Goal: Navigation & Orientation: Find specific page/section

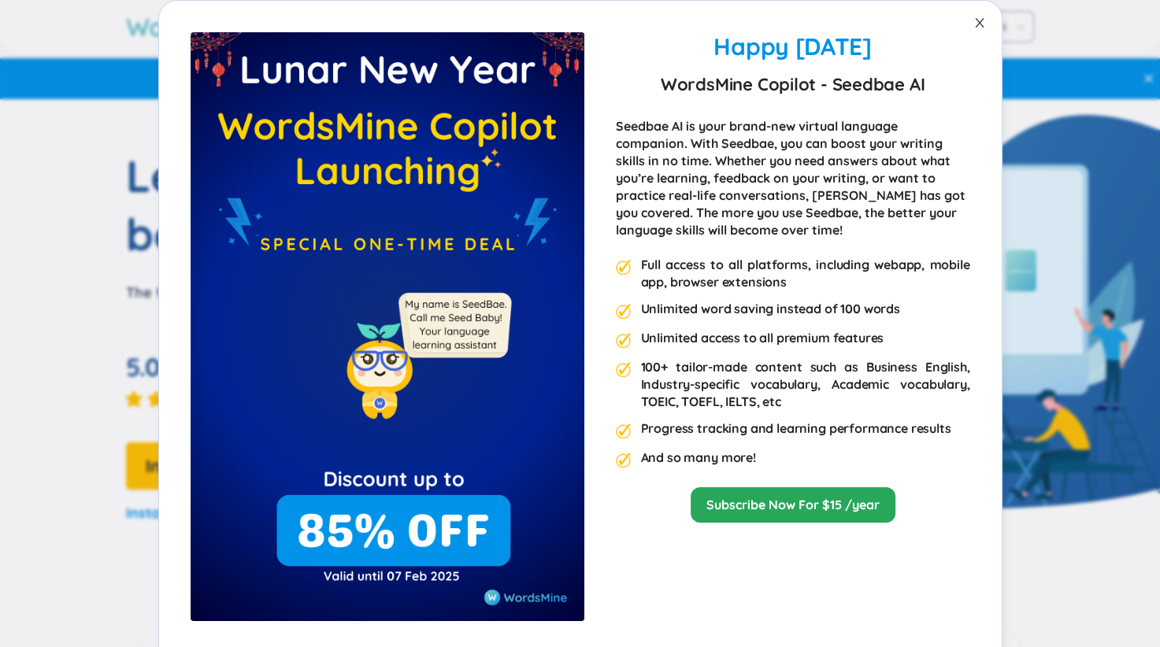
click at [963, 23] on span "Close" at bounding box center [979, 23] width 44 height 44
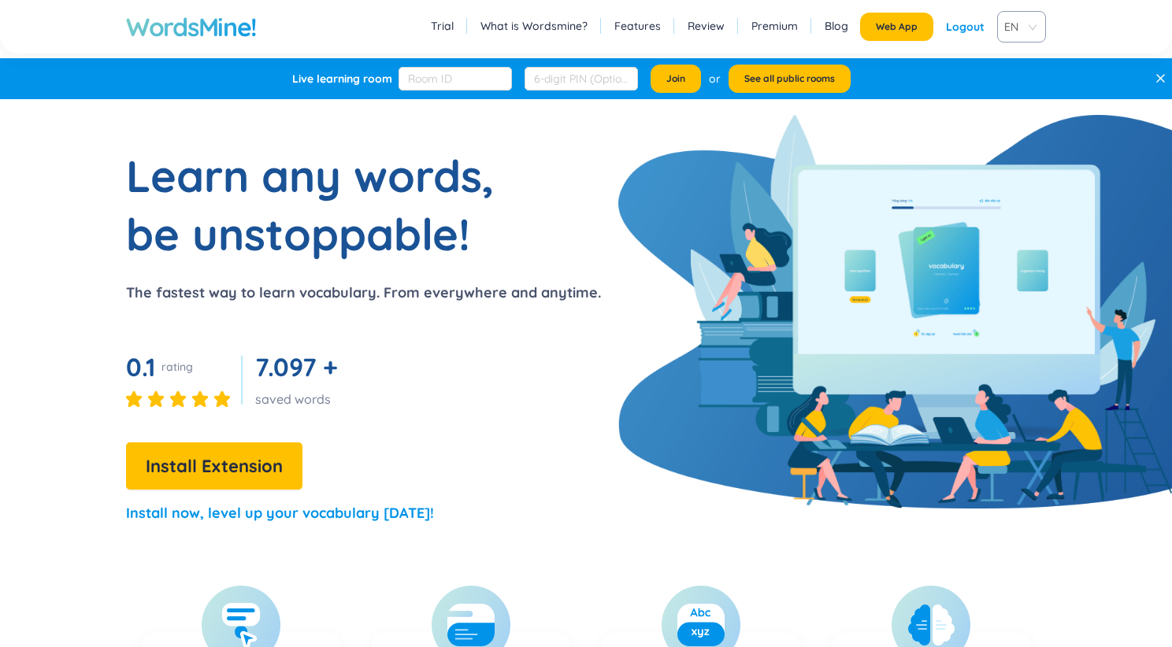
click at [662, 197] on section "Learn any words, be unstoppable! The fastest way to learn vocabulary. From ever…" at bounding box center [586, 342] width 1172 height 392
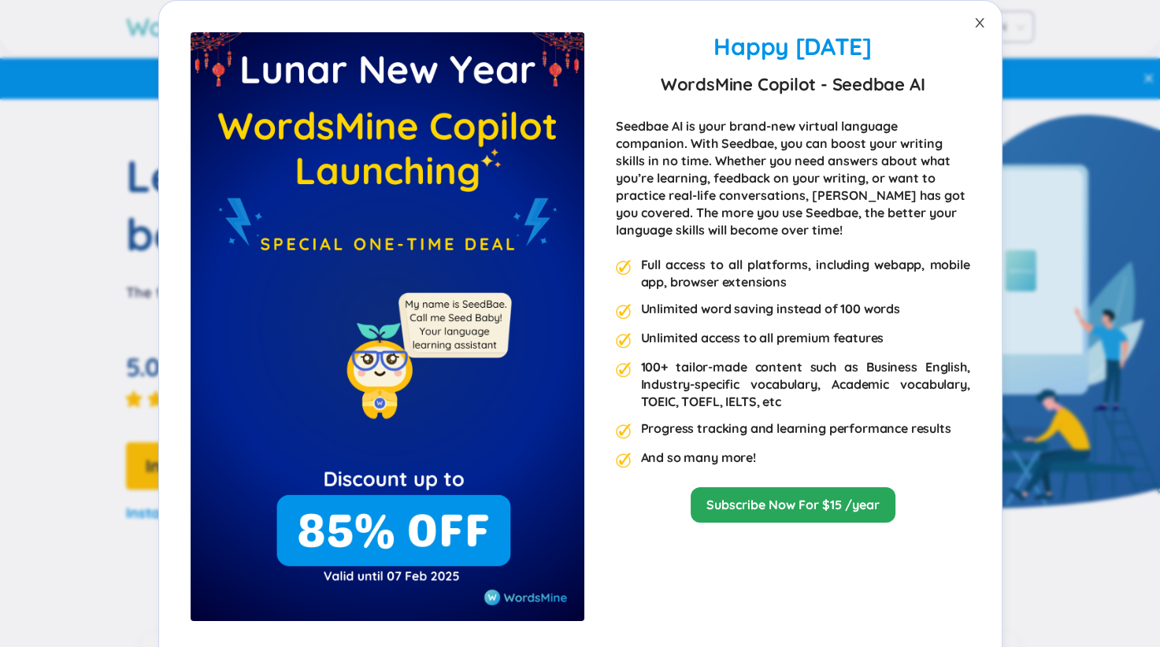
click at [967, 28] on span "Close" at bounding box center [979, 23] width 44 height 44
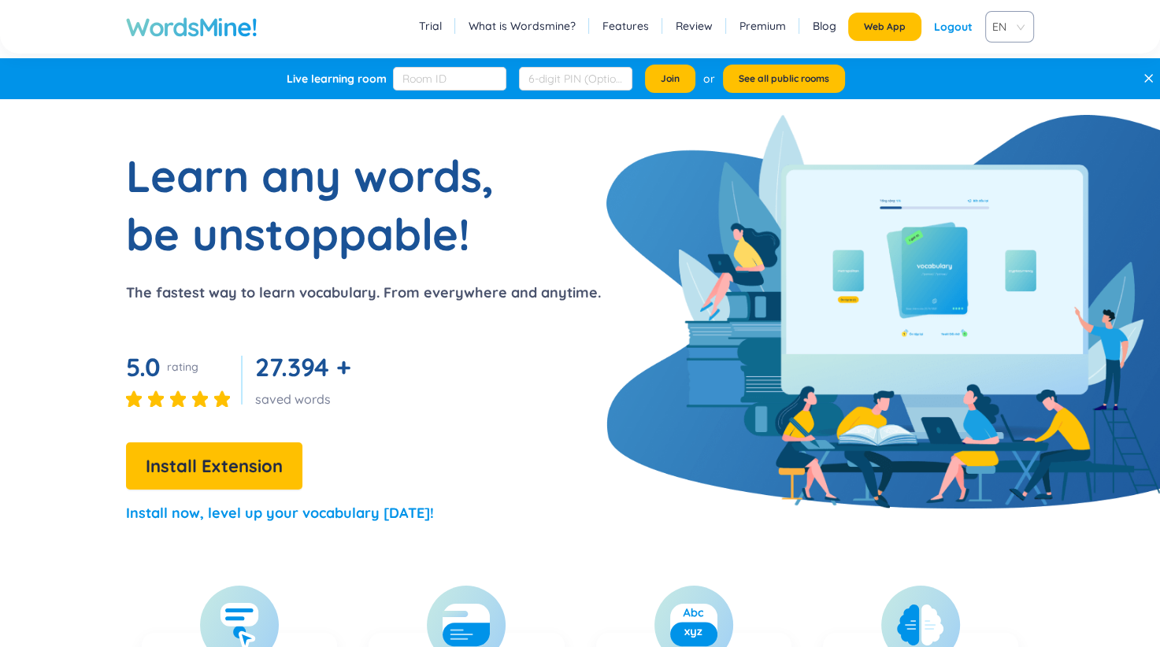
click at [943, 29] on div "Logout" at bounding box center [953, 27] width 39 height 28
click at [957, 21] on link "Login" at bounding box center [957, 27] width 29 height 28
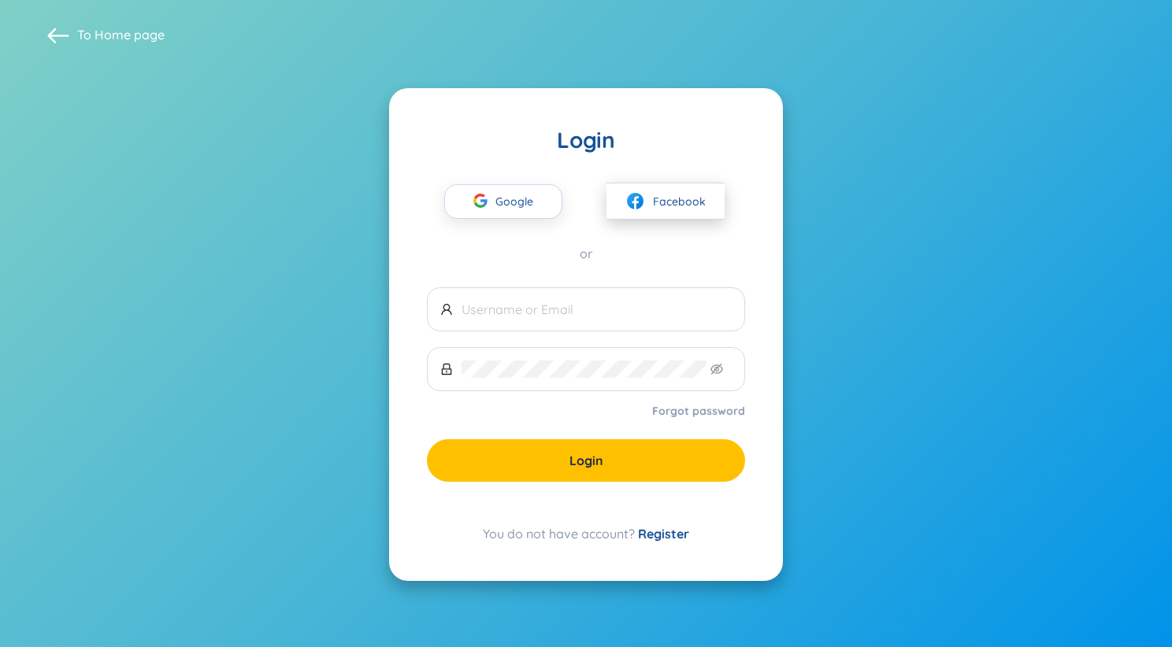
click at [659, 195] on span "Facebook" at bounding box center [679, 201] width 53 height 17
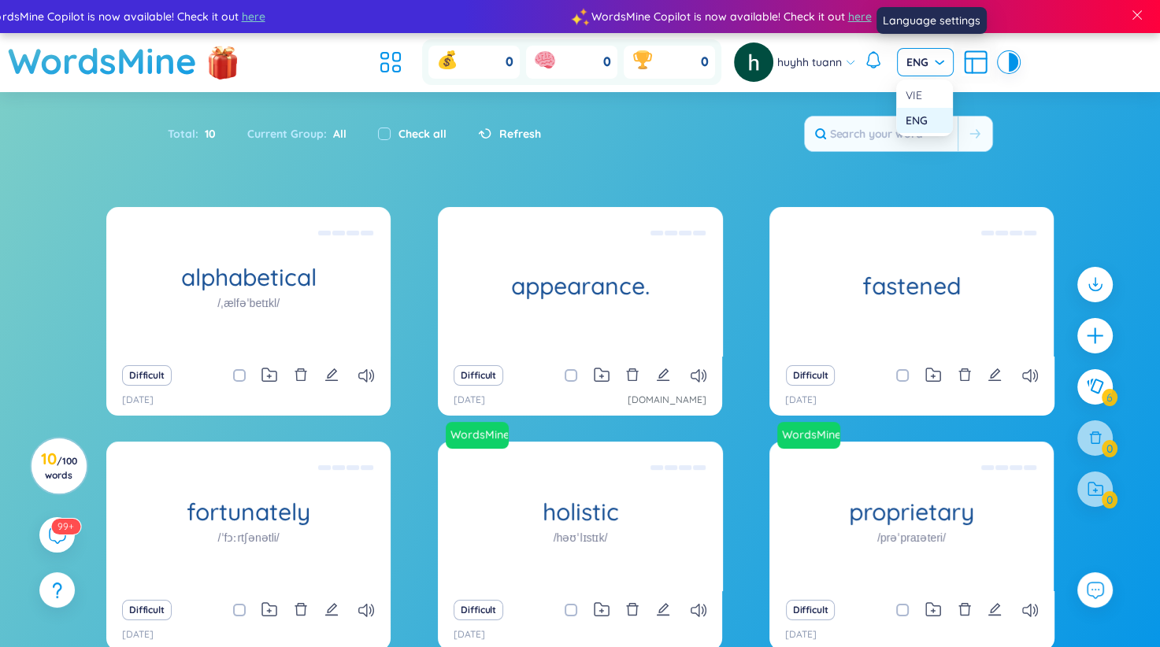
click at [937, 72] on div "ENG" at bounding box center [925, 62] width 57 height 28
click at [927, 61] on span "ENG" at bounding box center [925, 62] width 38 height 16
click at [926, 59] on span "ENG" at bounding box center [925, 62] width 38 height 16
click at [922, 97] on div "VIE" at bounding box center [924, 95] width 38 height 17
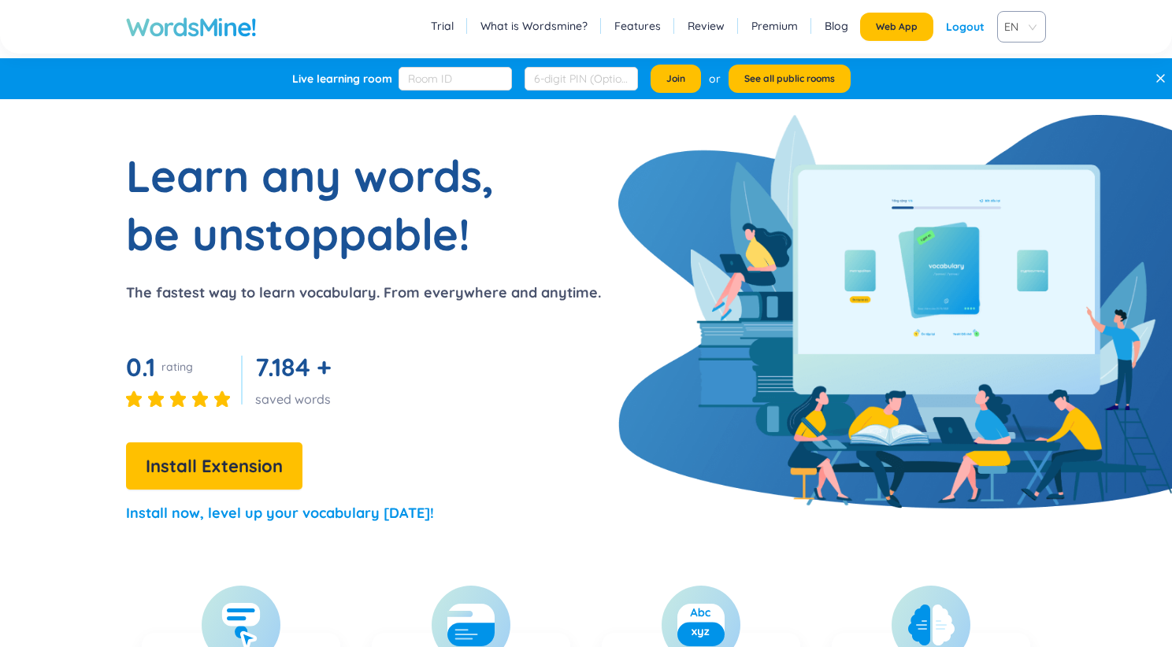
click at [677, 201] on section "Learn any words, be unstoppable! The fastest way to learn vocabulary. From ever…" at bounding box center [586, 342] width 1172 height 392
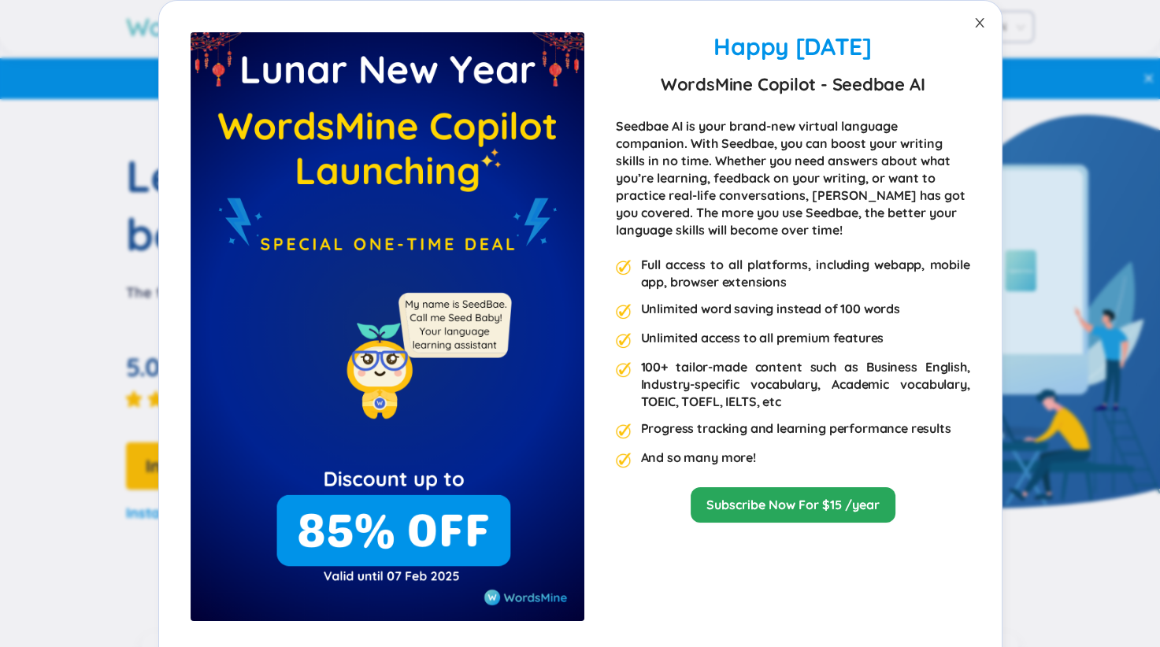
click at [973, 18] on icon "close" at bounding box center [979, 23] width 13 height 13
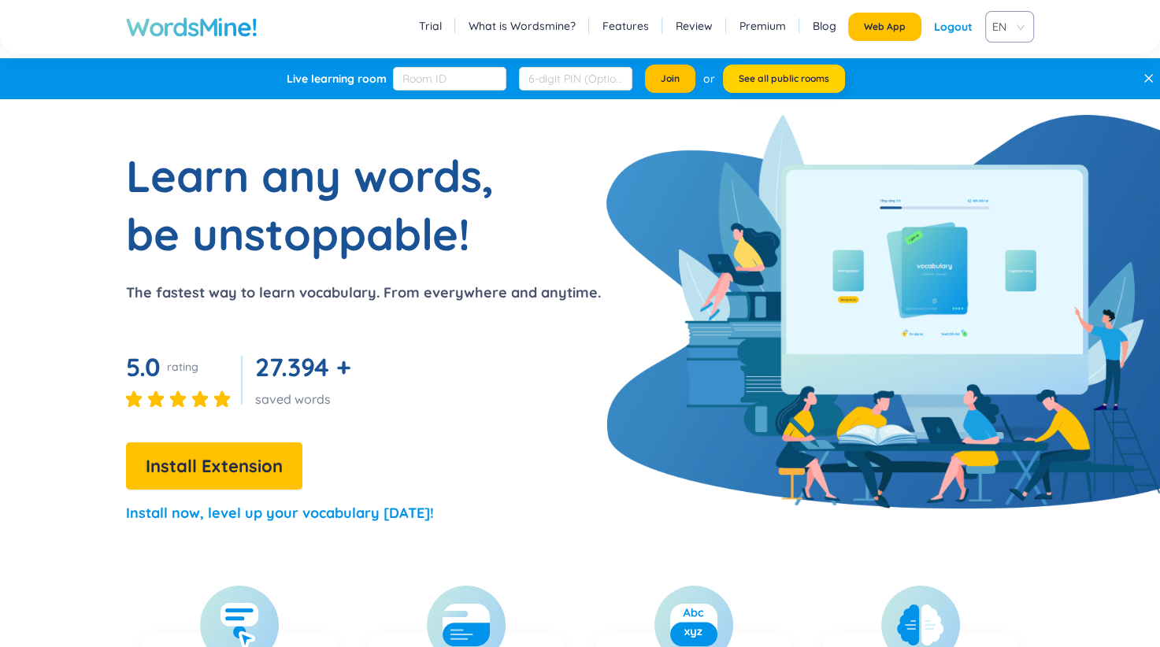
click at [770, 80] on span "See all public rooms" at bounding box center [783, 78] width 91 height 13
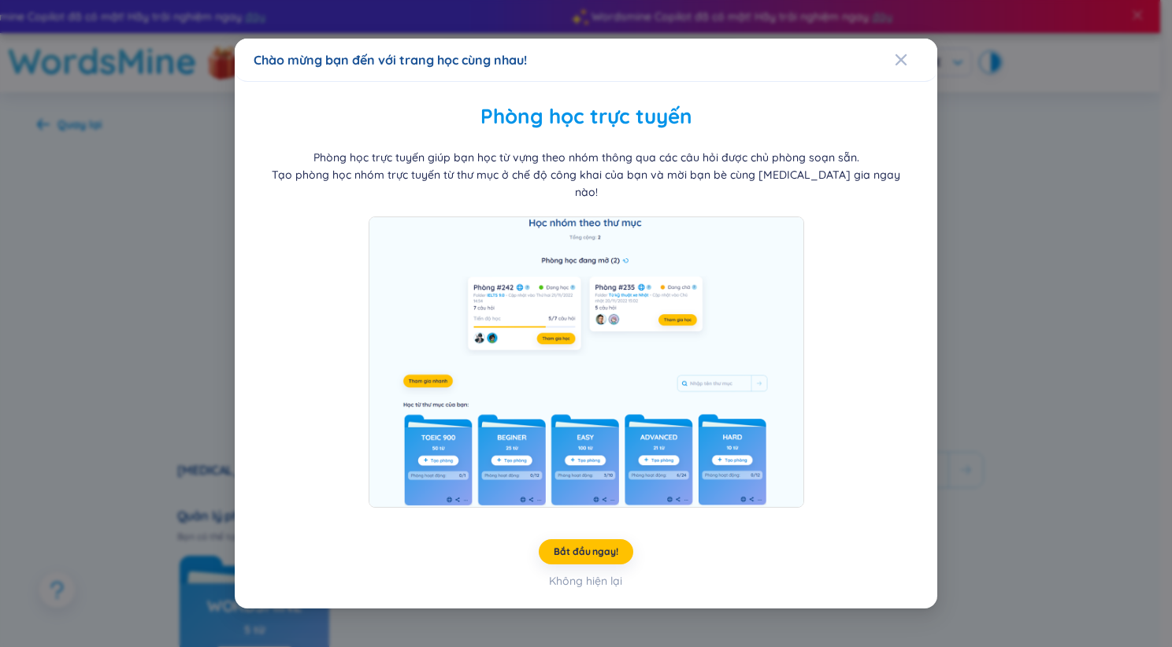
drag, startPoint x: 900, startPoint y: 59, endPoint x: 844, endPoint y: 81, distance: 60.1
click at [900, 59] on div "Close" at bounding box center [900, 60] width 13 height 43
